Goal: Navigation & Orientation: Understand site structure

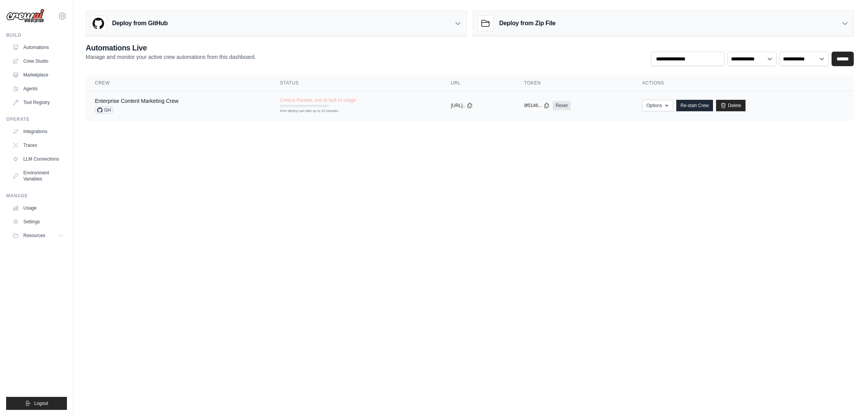
click at [136, 97] on div "Enterprise Content Marketing Crew" at bounding box center [137, 101] width 84 height 8
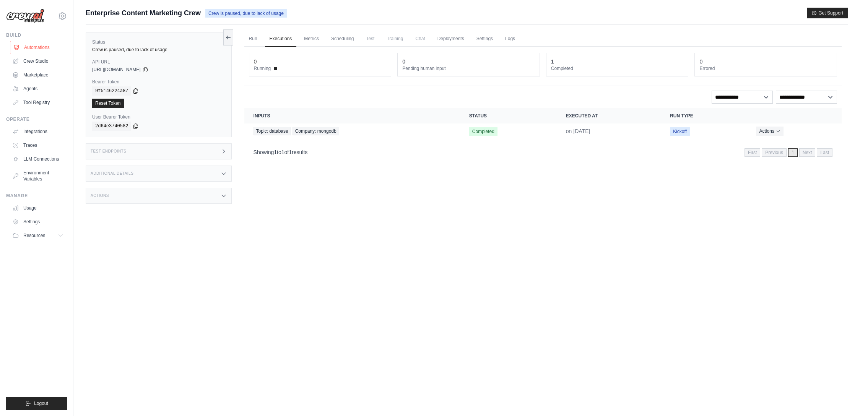
click at [31, 45] on link "Automations" at bounding box center [39, 47] width 58 height 12
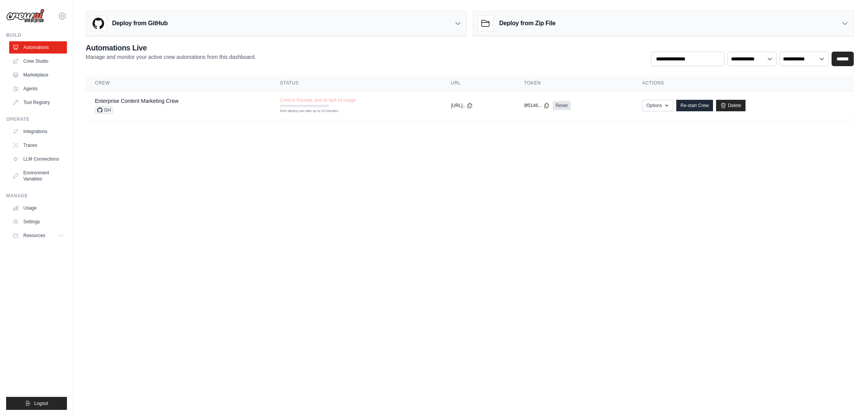
click at [209, 26] on div "Deploy from GitHub" at bounding box center [276, 23] width 380 height 25
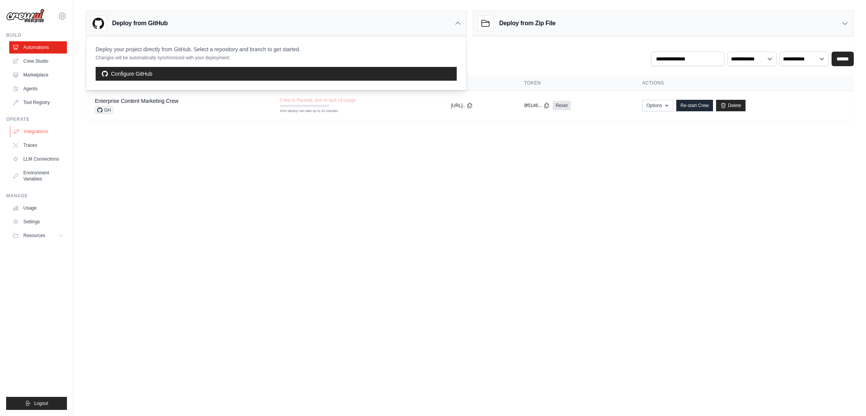
click at [44, 134] on link "Integrations" at bounding box center [39, 131] width 58 height 12
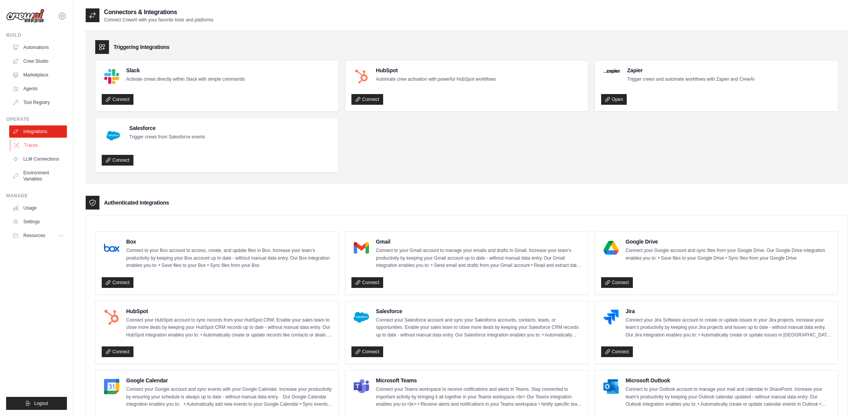
click at [41, 147] on link "Traces" at bounding box center [39, 145] width 58 height 12
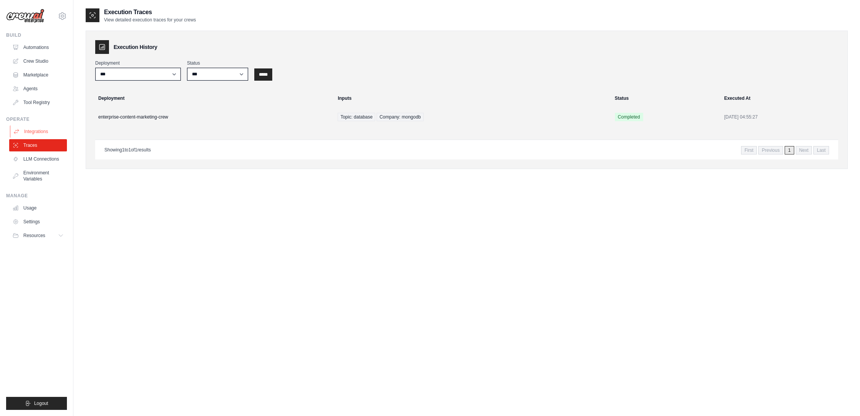
click at [46, 129] on link "Integrations" at bounding box center [39, 131] width 58 height 12
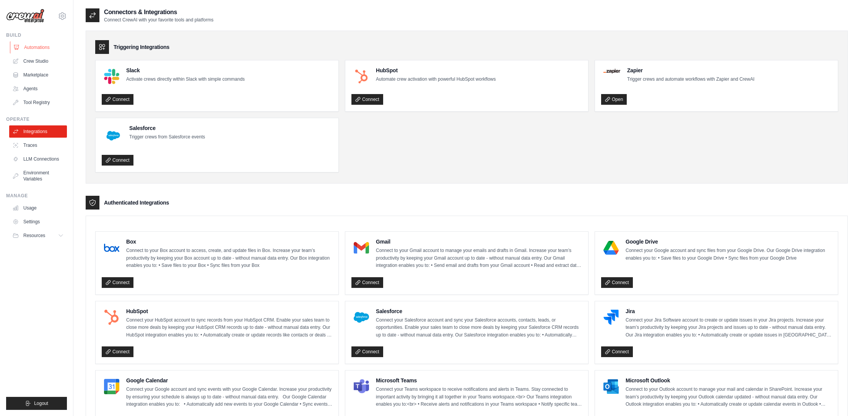
click at [27, 46] on link "Automations" at bounding box center [39, 47] width 58 height 12
